Goal: Information Seeking & Learning: Learn about a topic

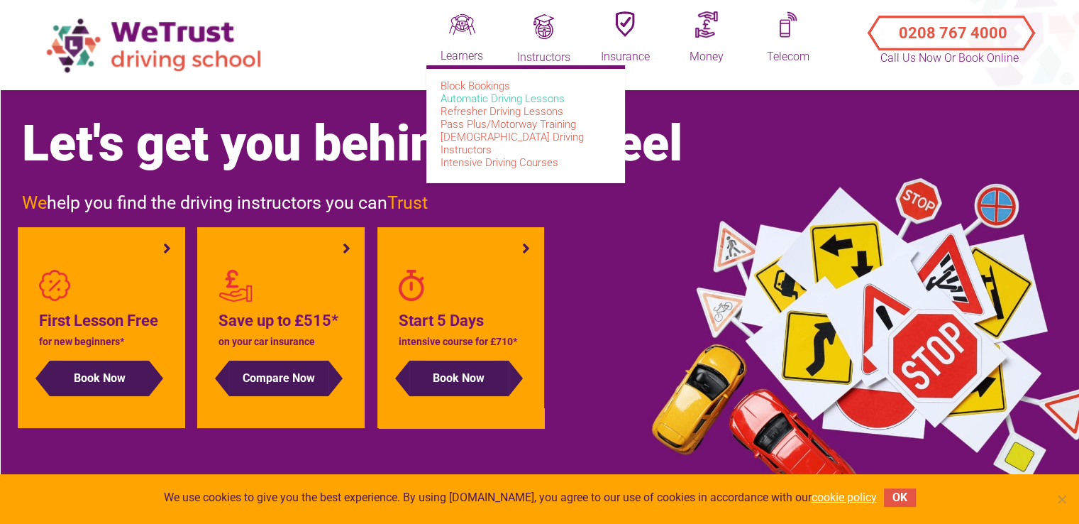
click at [487, 102] on link "Automatic Driving Lessons" at bounding box center [503, 98] width 124 height 13
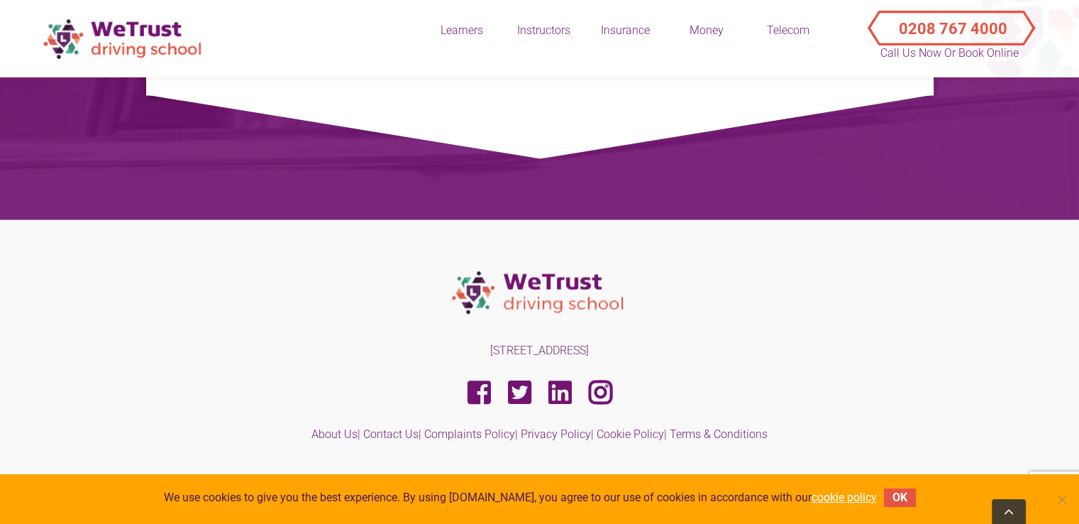
scroll to position [3042, 0]
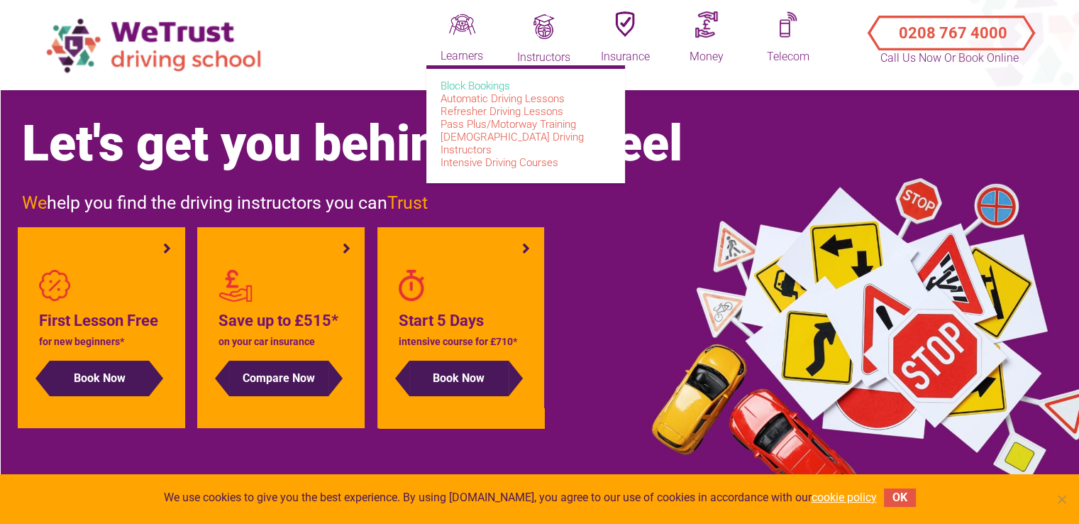
click at [489, 86] on link "Block Bookings" at bounding box center [476, 85] width 70 height 13
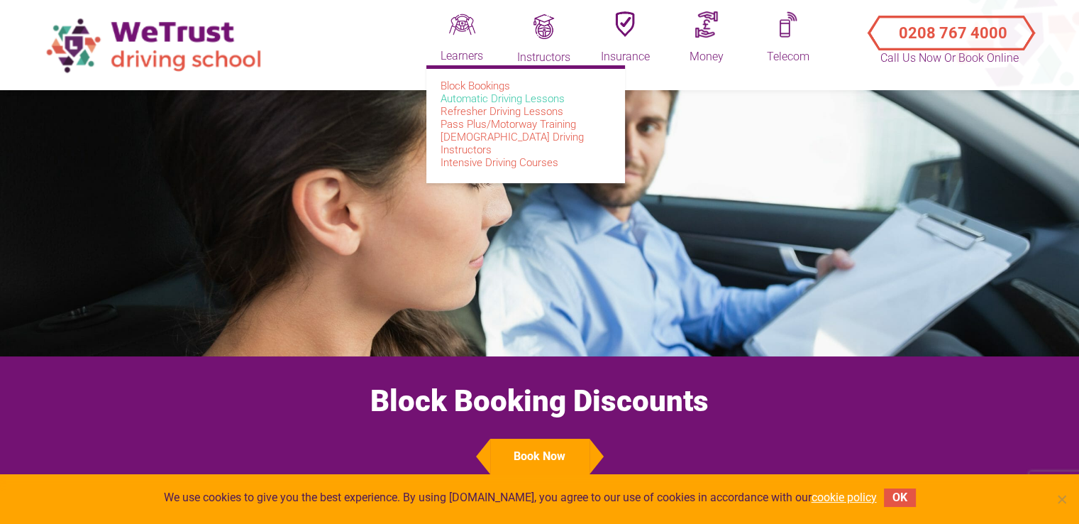
click at [487, 94] on link "Automatic Driving Lessons" at bounding box center [503, 98] width 124 height 13
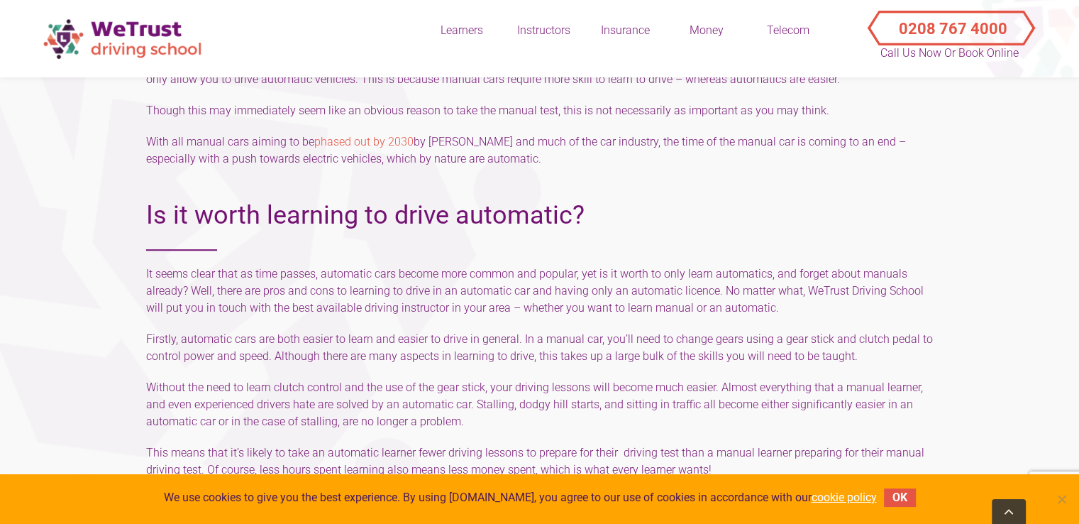
scroll to position [915, 0]
